Goal: Find specific page/section: Find specific page/section

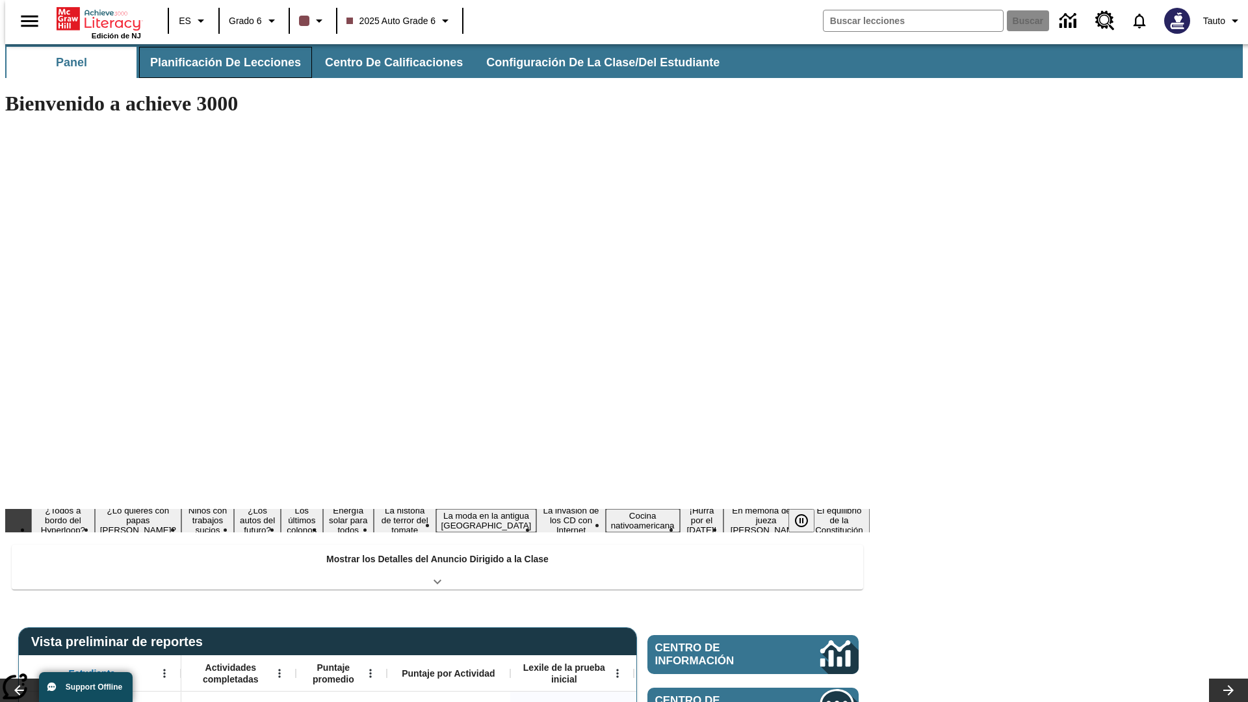
click at [218, 62] on span "Planificación de lecciones" at bounding box center [225, 62] width 151 height 15
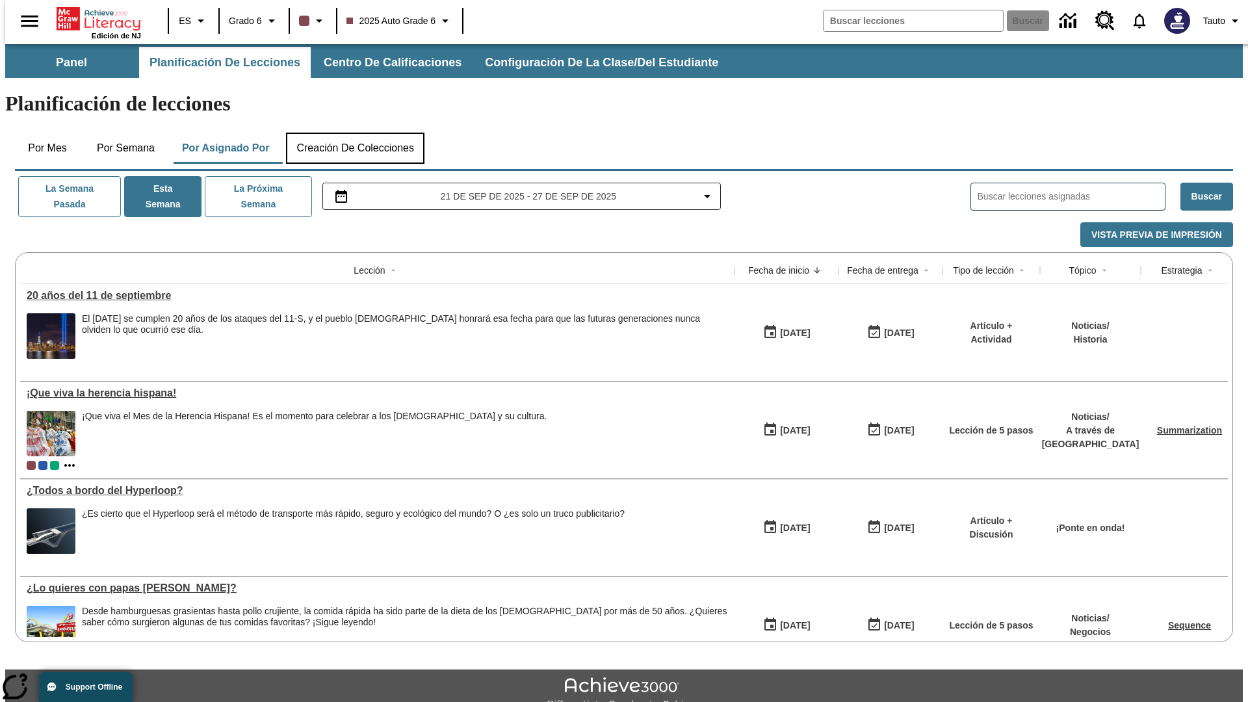
click at [355, 133] on button "Creación de colecciones" at bounding box center [355, 148] width 138 height 31
